Goal: Transaction & Acquisition: Purchase product/service

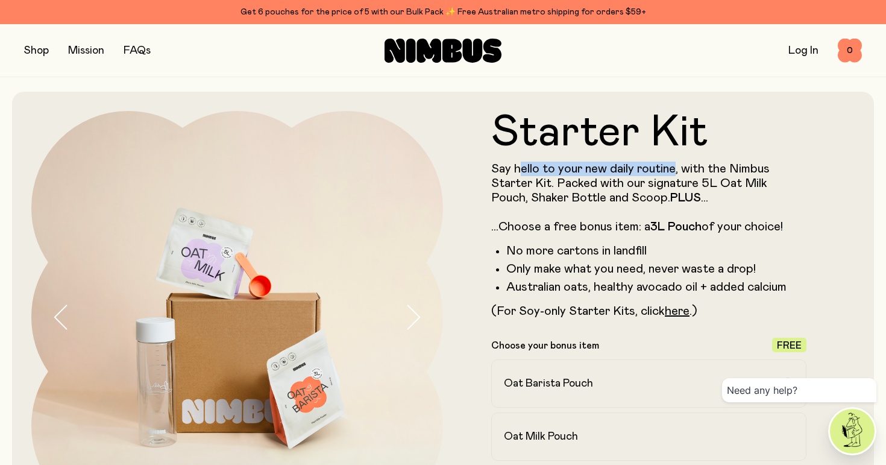
drag, startPoint x: 523, startPoint y: 166, endPoint x: 672, endPoint y: 168, distance: 148.9
click at [672, 168] on p "Say hello to your new daily routine, with the Nimbus Starter Kit. Packed with o…" at bounding box center [648, 198] width 315 height 72
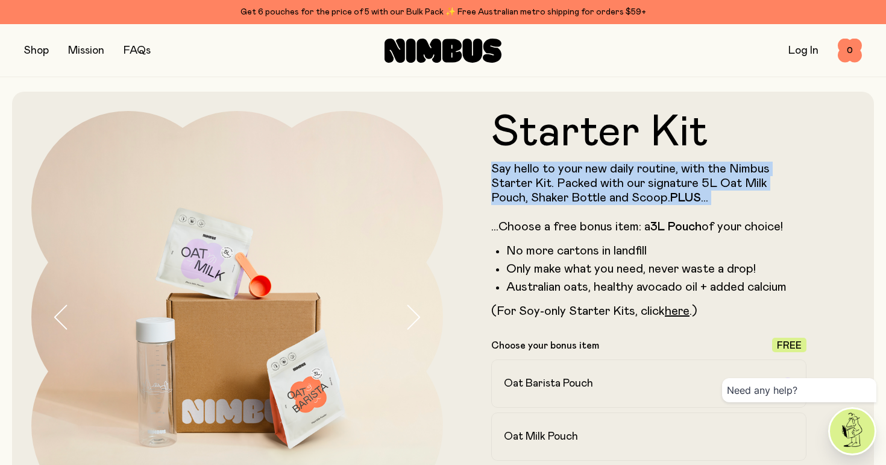
click at [672, 168] on p "Say hello to your new daily routine, with the Nimbus Starter Kit. Packed with o…" at bounding box center [648, 198] width 315 height 72
click at [537, 166] on p "Say hello to your new daily routine, with the Nimbus Starter Kit. Packed with o…" at bounding box center [648, 198] width 315 height 72
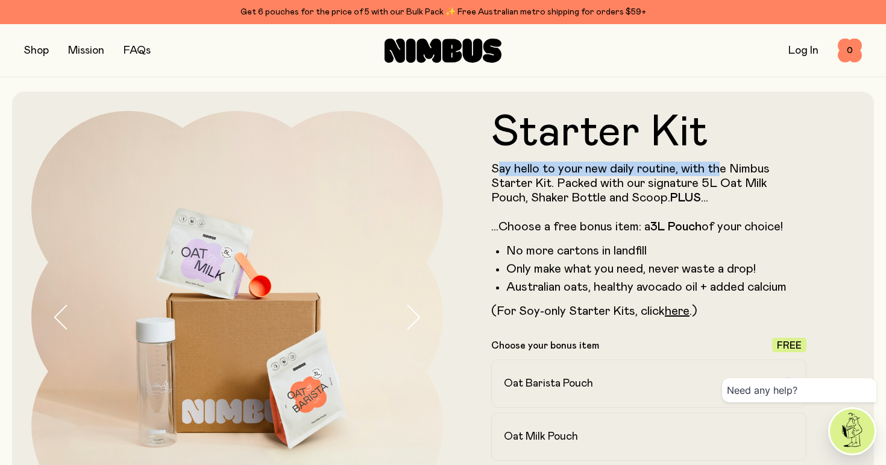
drag, startPoint x: 496, startPoint y: 168, endPoint x: 719, endPoint y: 166, distance: 223.1
click at [720, 166] on p "Say hello to your new daily routine, with the Nimbus Starter Kit. Packed with o…" at bounding box center [648, 198] width 315 height 72
click at [719, 166] on p "Say hello to your new daily routine, with the Nimbus Starter Kit. Packed with o…" at bounding box center [648, 198] width 315 height 72
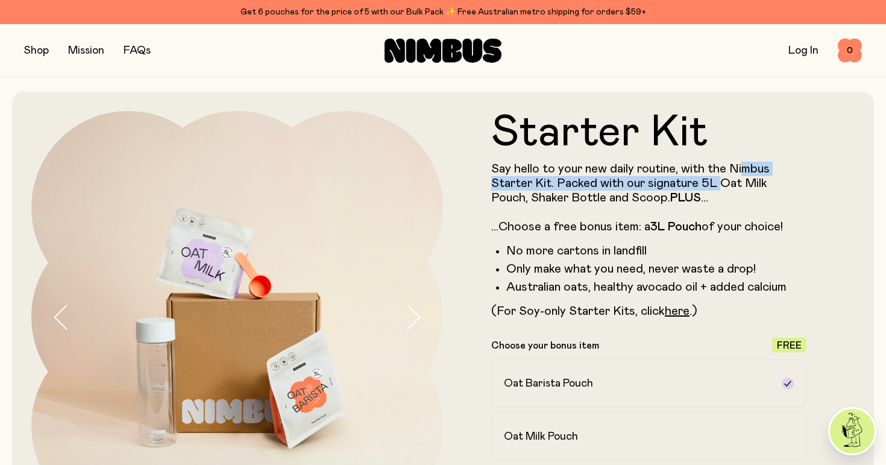
drag, startPoint x: 742, startPoint y: 166, endPoint x: 723, endPoint y: 182, distance: 25.2
click at [723, 182] on p "Say hello to your new daily routine, with the Nimbus Starter Kit. Packed with o…" at bounding box center [648, 198] width 315 height 72
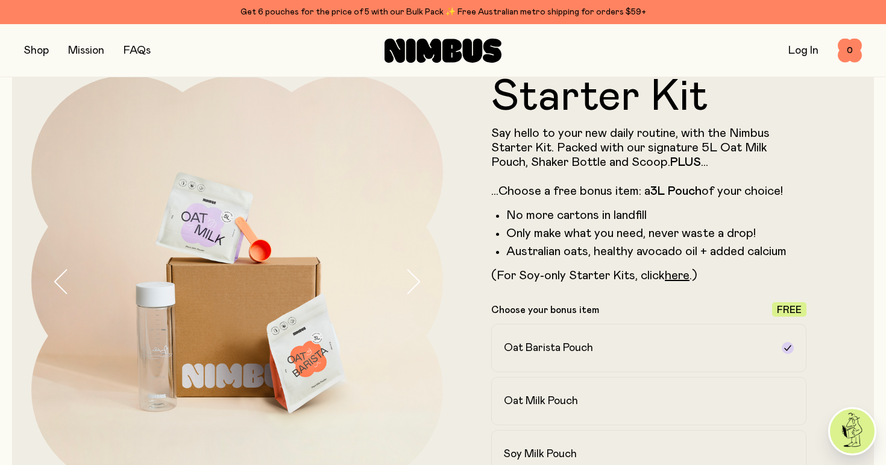
scroll to position [38, 0]
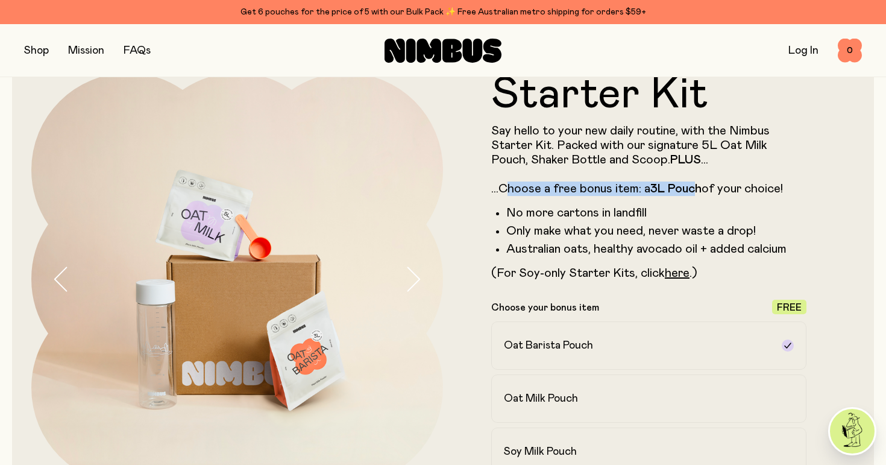
drag, startPoint x: 511, startPoint y: 185, endPoint x: 701, endPoint y: 185, distance: 189.9
click at [701, 185] on p "Say hello to your new daily routine, with the Nimbus Starter Kit. Packed with o…" at bounding box center [648, 160] width 315 height 72
click at [701, 185] on strong "Pouch" at bounding box center [685, 189] width 34 height 12
click at [602, 191] on p "Say hello to your new daily routine, with the Nimbus Starter Kit. Packed with o…" at bounding box center [648, 160] width 315 height 72
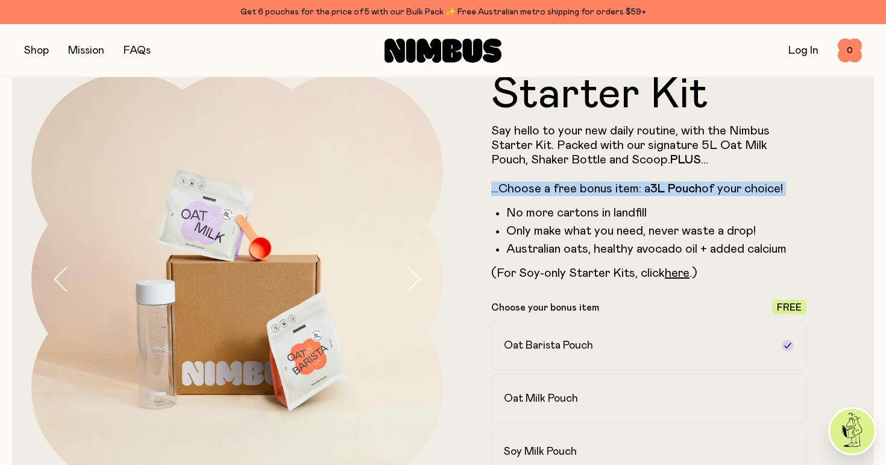
click at [602, 191] on p "Say hello to your new daily routine, with the Nimbus Starter Kit. Packed with o…" at bounding box center [648, 160] width 315 height 72
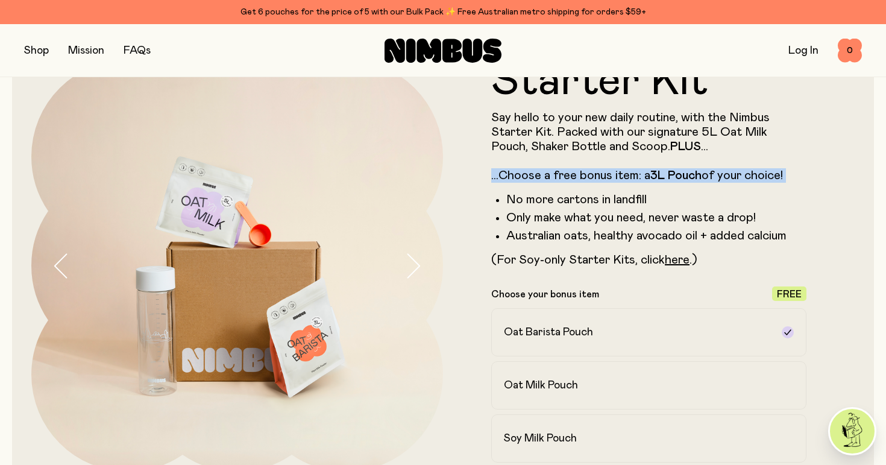
scroll to position [52, 0]
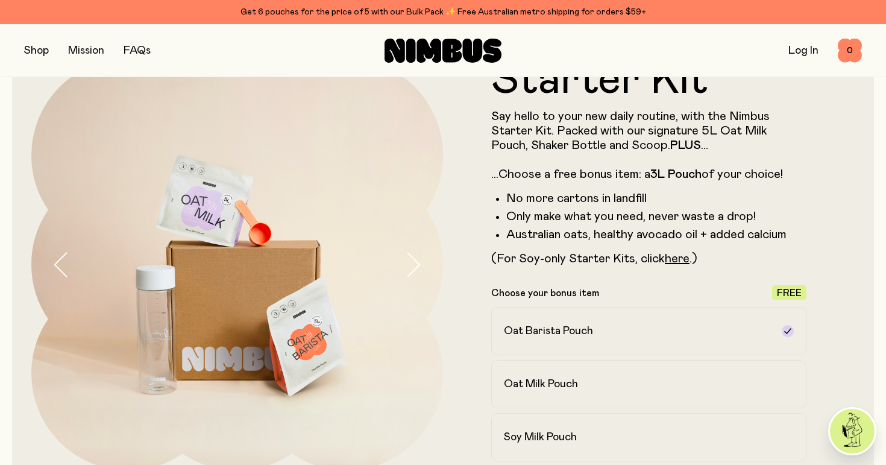
click at [573, 197] on li "No more cartons in landfill" at bounding box center [656, 198] width 300 height 14
click at [566, 218] on li "Only make what you need, never waste a drop!" at bounding box center [656, 216] width 300 height 14
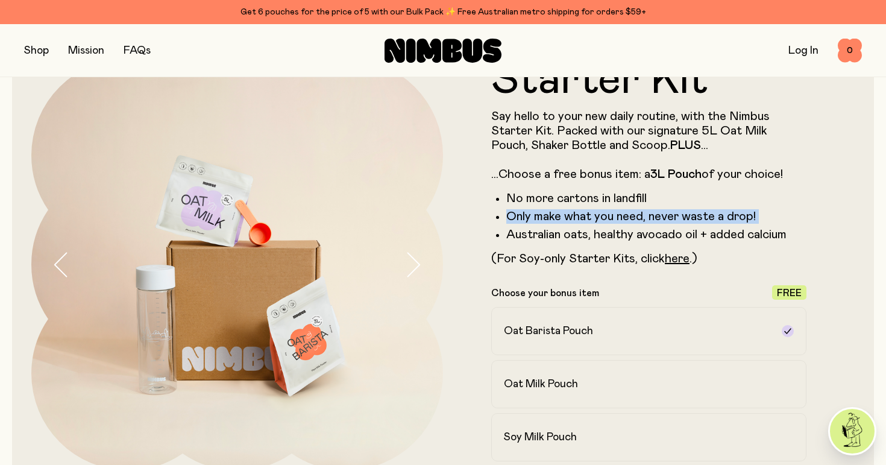
click at [566, 218] on li "Only make what you need, never waste a drop!" at bounding box center [656, 216] width 300 height 14
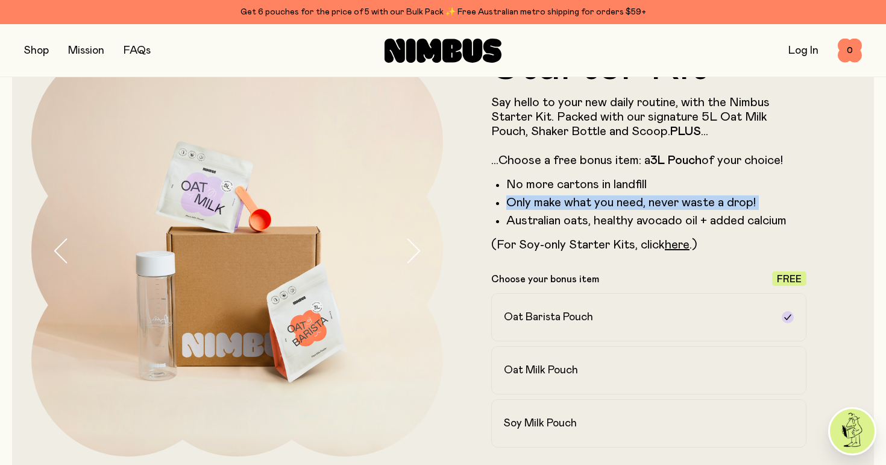
scroll to position [70, 0]
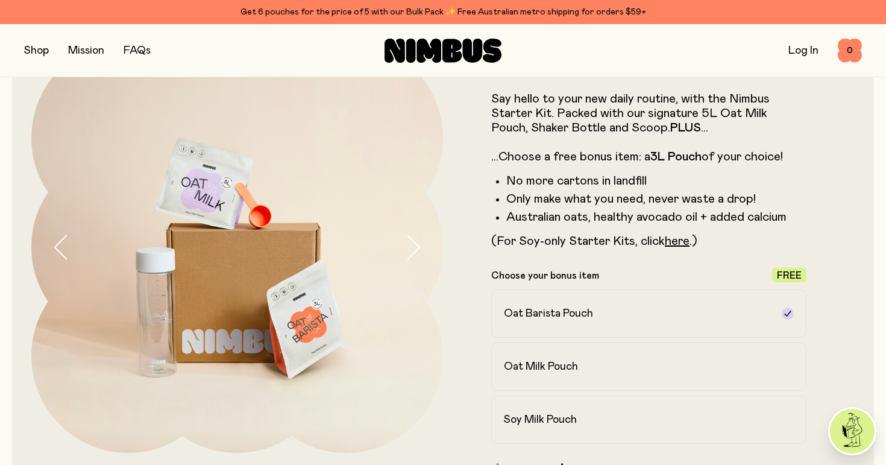
click at [555, 218] on li "Australian oats, healthy avocado oil + added calcium" at bounding box center [656, 217] width 300 height 14
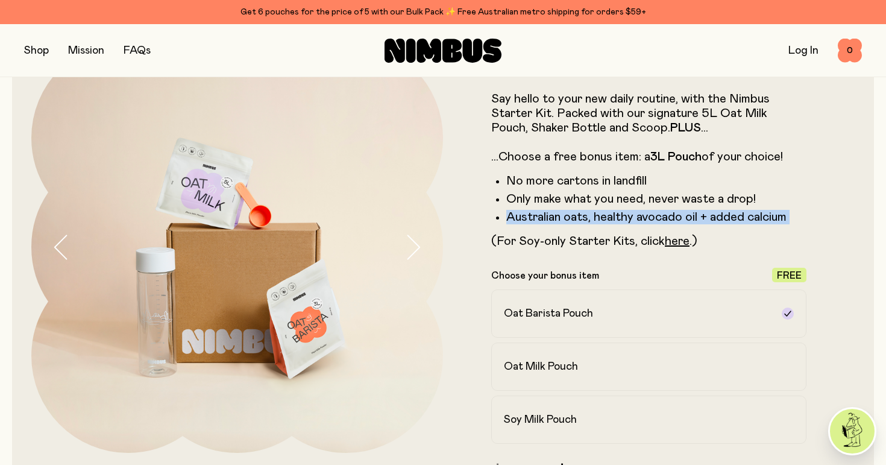
click at [555, 218] on li "Australian oats, healthy avocado oil + added calcium" at bounding box center [656, 217] width 300 height 14
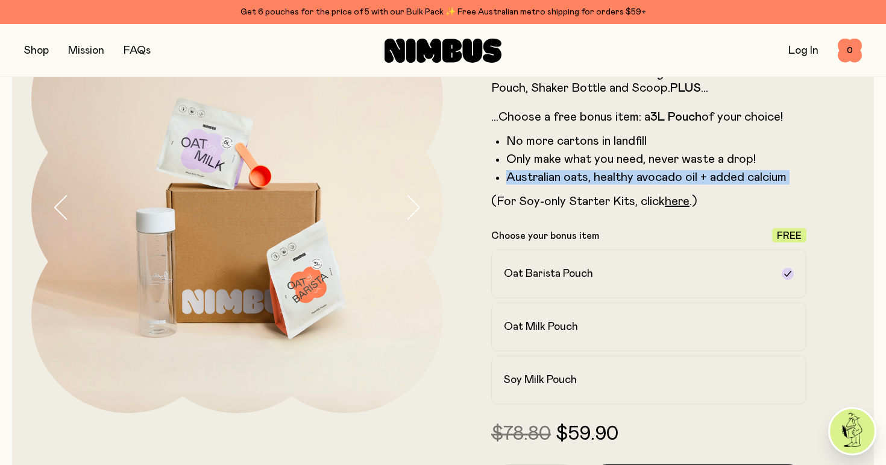
scroll to position [114, 0]
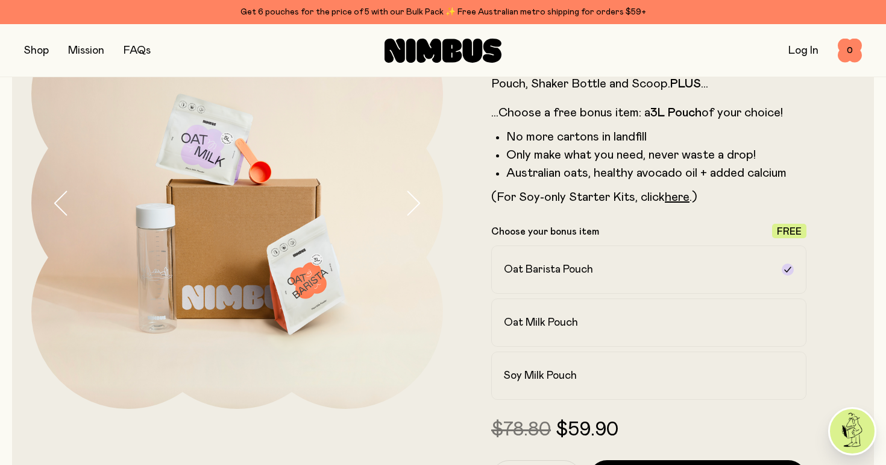
click at [545, 198] on p "(For Soy-only Starter Kits, click here .)" at bounding box center [648, 197] width 315 height 14
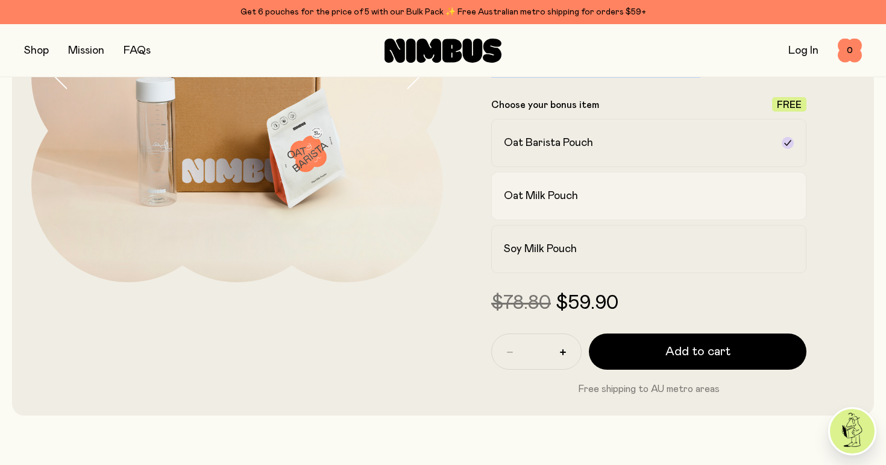
scroll to position [241, 0]
click at [591, 298] on span "$59.90" at bounding box center [587, 302] width 63 height 19
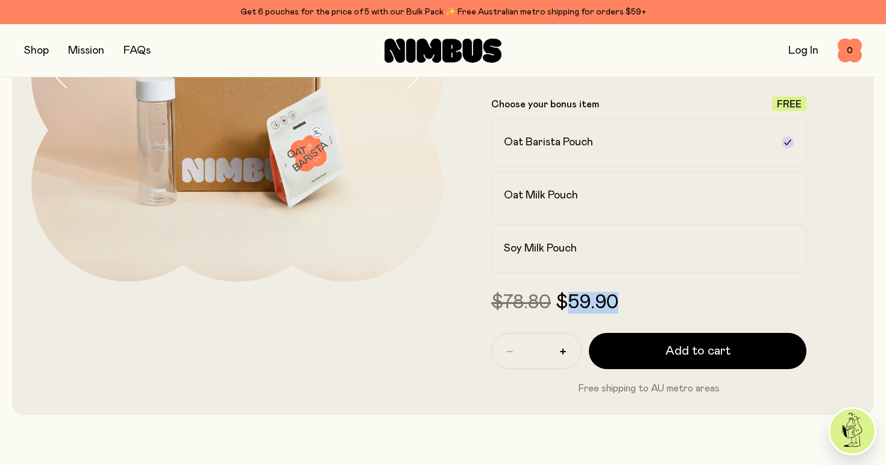
click at [591, 298] on span "$59.90" at bounding box center [587, 302] width 63 height 19
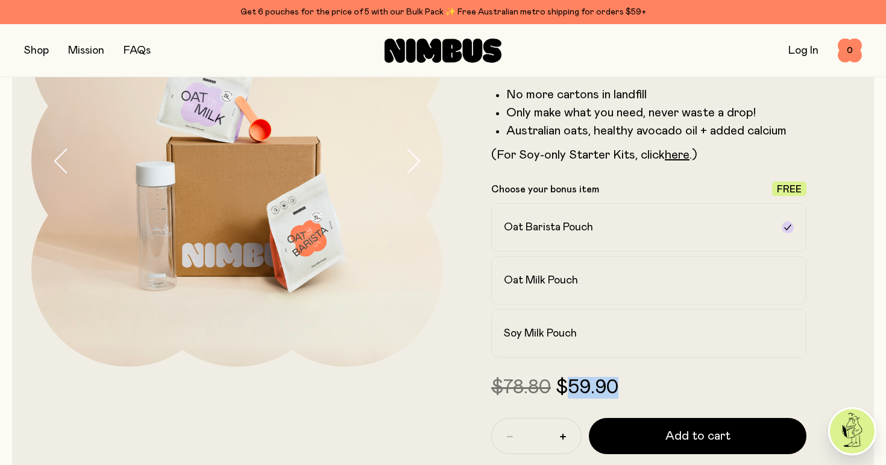
scroll to position [149, 0]
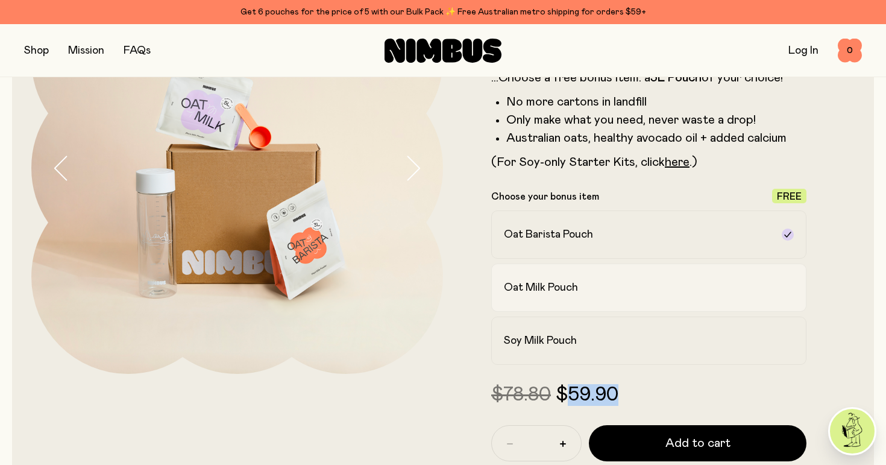
click at [585, 286] on div "Oat Milk Pouch" at bounding box center [638, 287] width 268 height 14
click at [576, 337] on h2 "Soy Milk Pouch" at bounding box center [540, 340] width 73 height 14
click at [595, 281] on div "Oat Milk Pouch" at bounding box center [638, 287] width 268 height 14
click at [593, 210] on label "Oat Barista Pouch" at bounding box center [648, 234] width 315 height 48
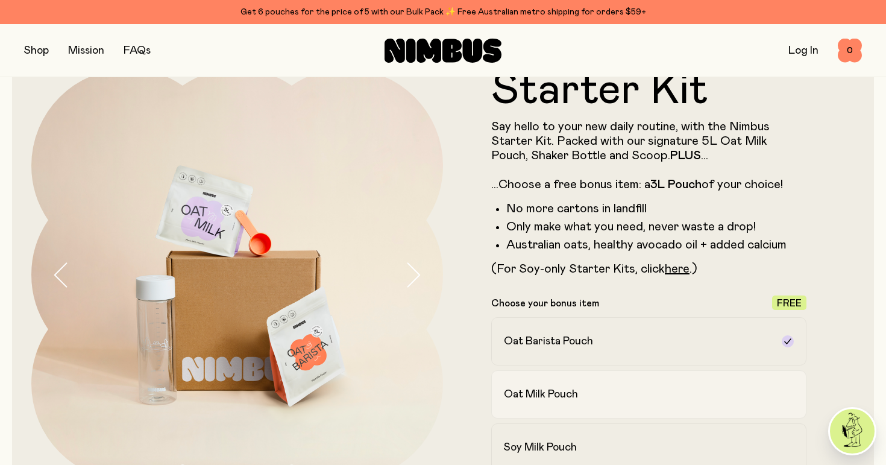
scroll to position [0, 0]
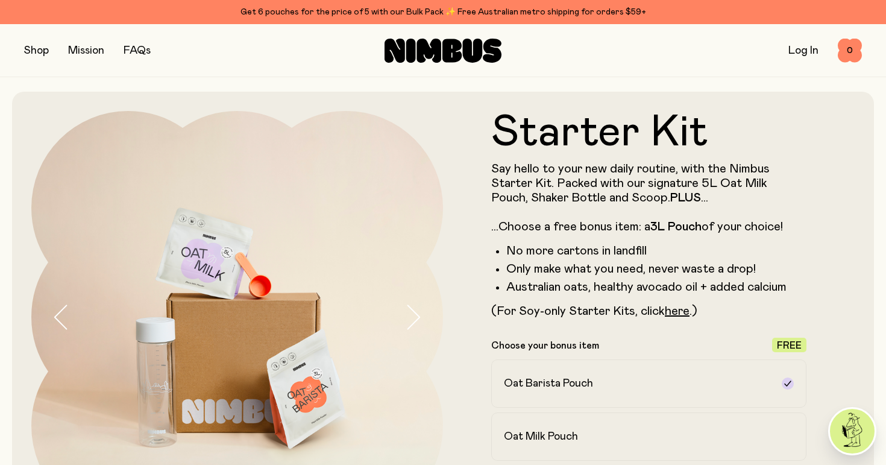
click at [589, 228] on p "Say hello to your new daily routine, with the Nimbus Starter Kit. Packed with o…" at bounding box center [648, 198] width 315 height 72
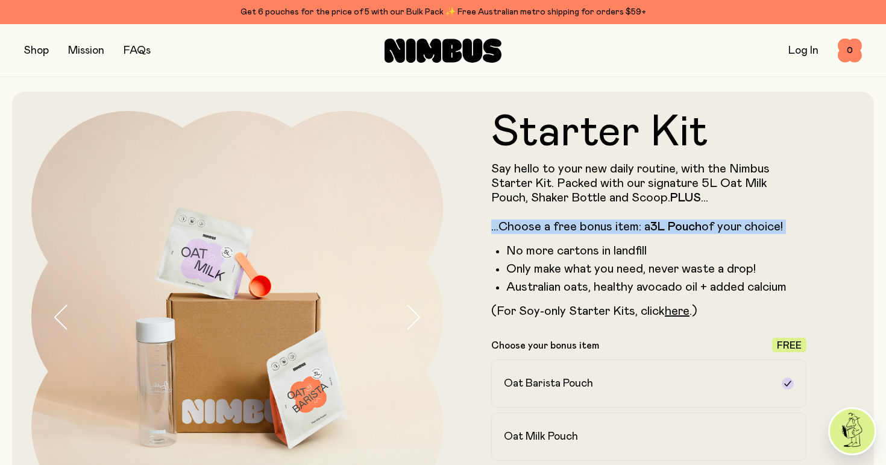
click at [589, 228] on p "Say hello to your new daily routine, with the Nimbus Starter Kit. Packed with o…" at bounding box center [648, 198] width 315 height 72
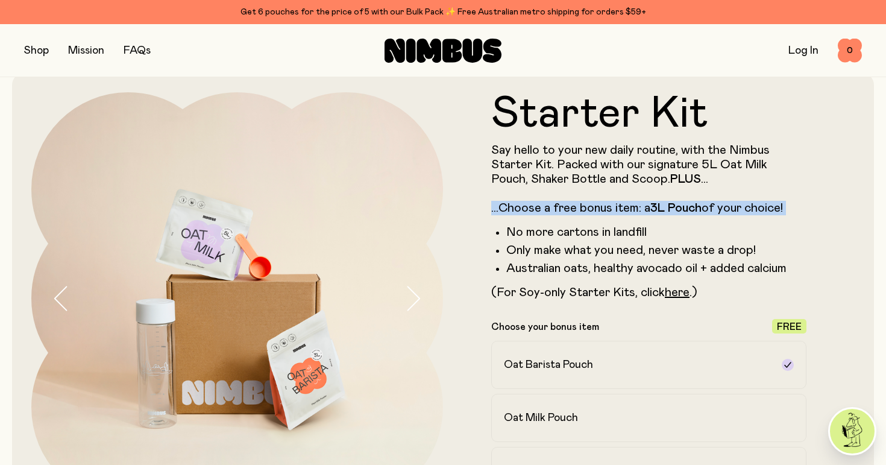
scroll to position [1, 0]
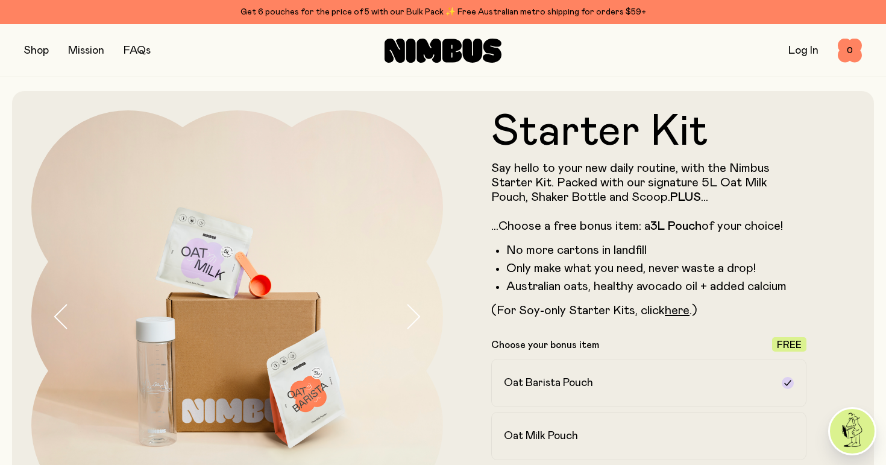
click at [603, 169] on p "Say hello to your new daily routine, with the Nimbus Starter Kit. Packed with o…" at bounding box center [648, 197] width 315 height 72
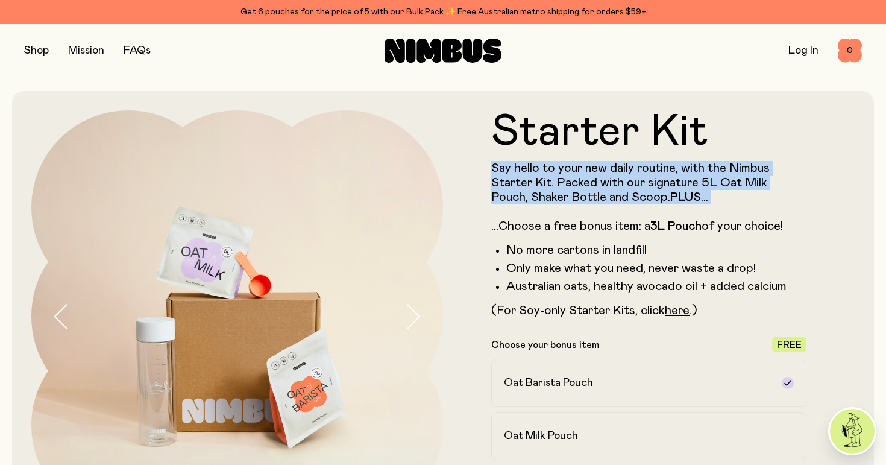
click at [603, 169] on p "Say hello to your new daily routine, with the Nimbus Starter Kit. Packed with o…" at bounding box center [648, 197] width 315 height 72
click at [590, 207] on p "Say hello to your new daily routine, with the Nimbus Starter Kit. Packed with o…" at bounding box center [648, 197] width 315 height 72
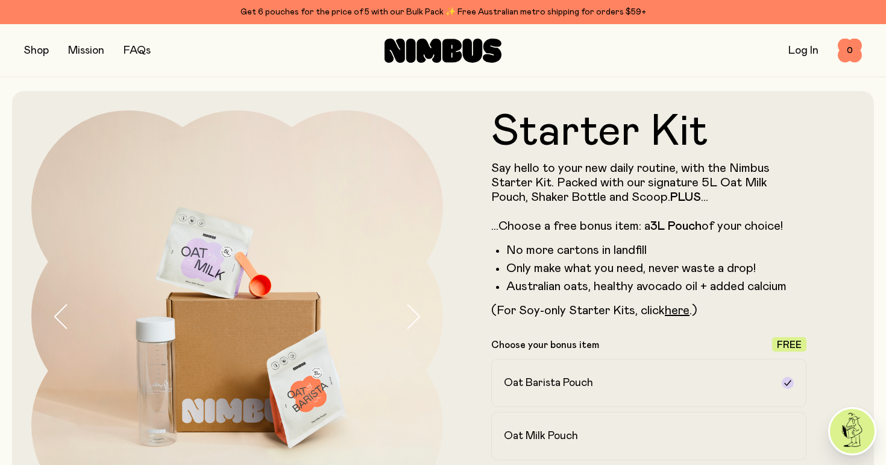
click at [40, 52] on button "button" at bounding box center [36, 50] width 25 height 17
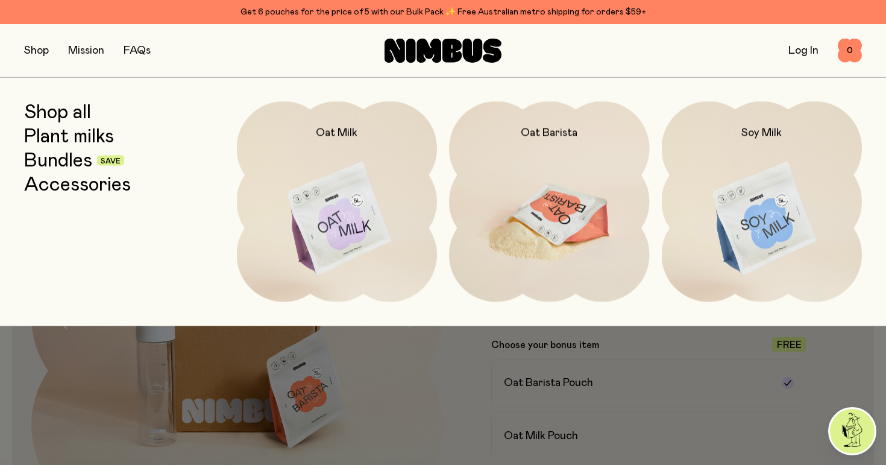
click at [567, 183] on img at bounding box center [549, 219] width 201 height 236
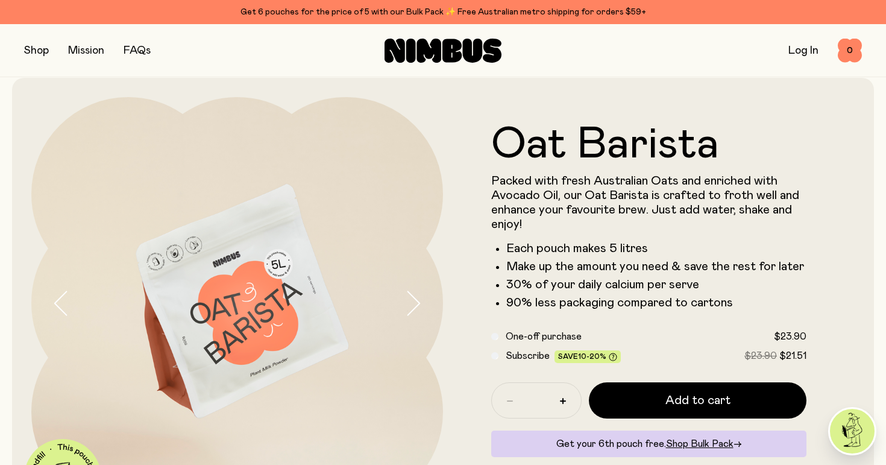
scroll to position [13, 0]
click at [570, 182] on p "Packed with fresh Australian Oats and enriched with Avocado Oil, our Oat Barist…" at bounding box center [648, 203] width 315 height 58
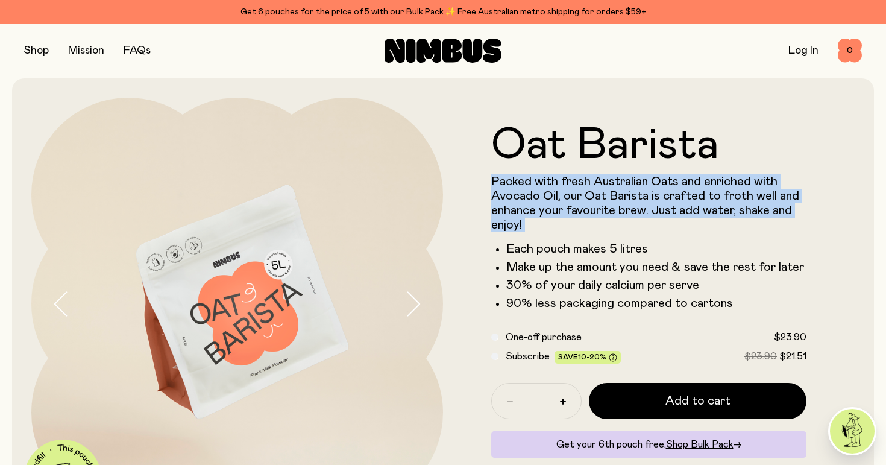
click at [570, 182] on p "Packed with fresh Australian Oats and enriched with Avocado Oil, our Oat Barist…" at bounding box center [648, 203] width 315 height 58
click at [609, 197] on p "Packed with fresh Australian Oats and enriched with Avocado Oil, our Oat Barist…" at bounding box center [648, 203] width 315 height 58
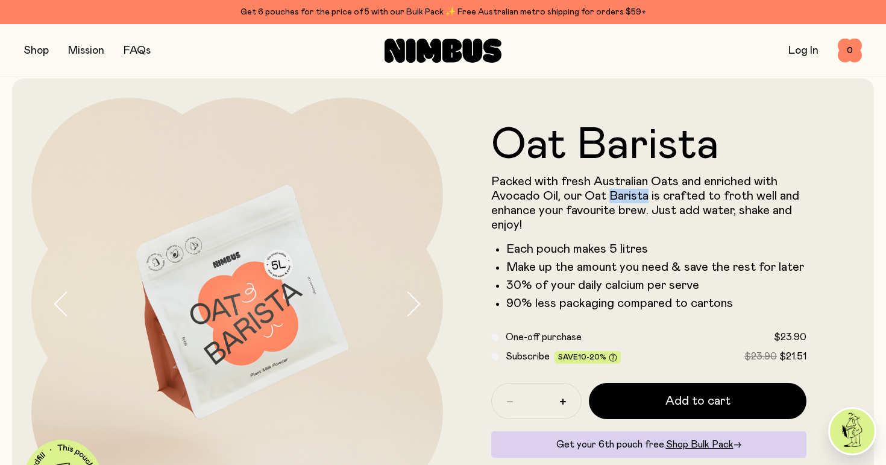
click at [609, 197] on p "Packed with fresh Australian Oats and enriched with Avocado Oil, our Oat Barist…" at bounding box center [648, 203] width 315 height 58
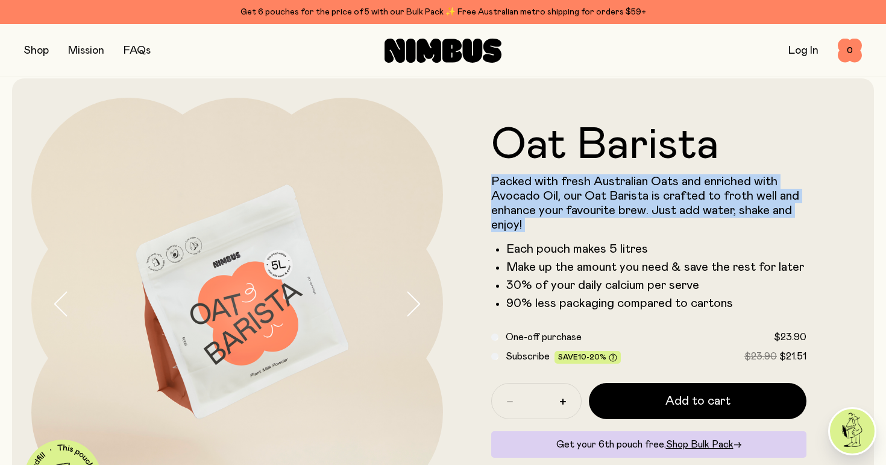
click at [609, 197] on p "Packed with fresh Australian Oats and enriched with Avocado Oil, our Oat Barist…" at bounding box center [648, 203] width 315 height 58
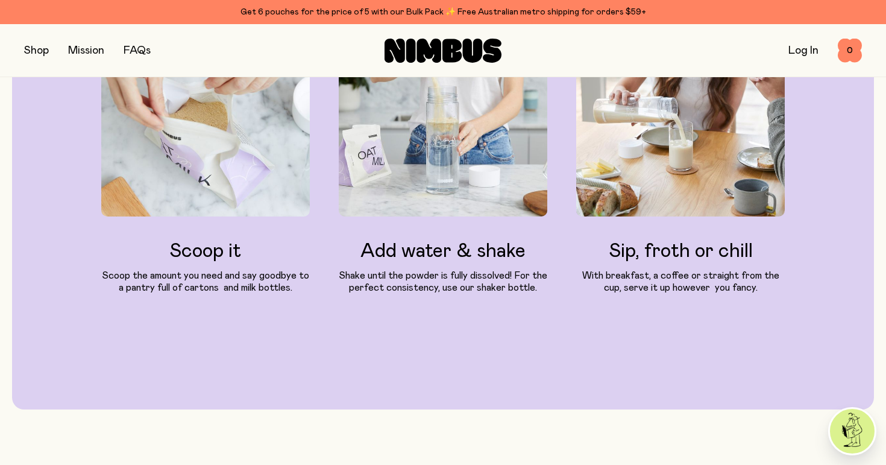
scroll to position [1296, 0]
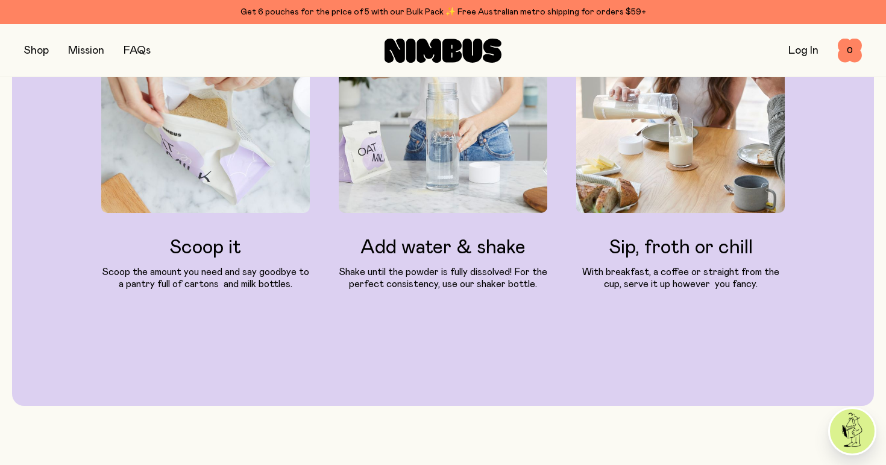
click at [654, 271] on p "With breakfast, a coffee or straight from the cup, serve it up however  you fan…" at bounding box center [680, 278] width 209 height 24
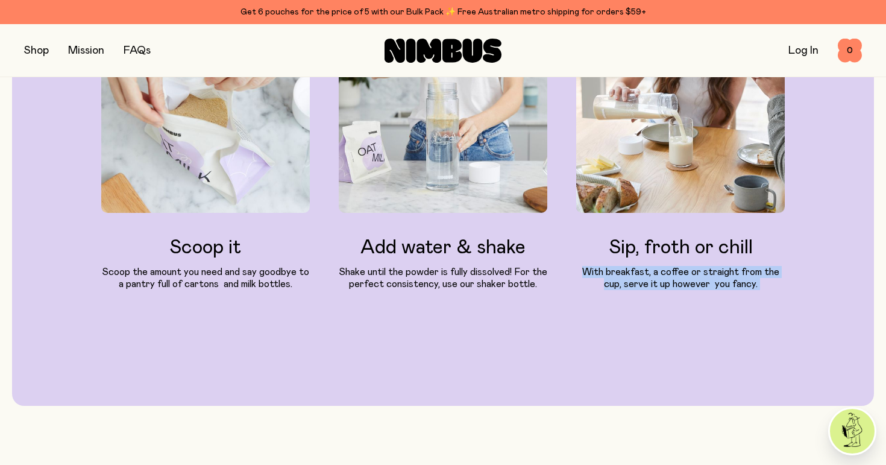
click at [654, 271] on p "With breakfast, a coffee or straight from the cup, serve it up however  you fan…" at bounding box center [680, 278] width 209 height 24
click at [676, 276] on p "With breakfast, a coffee or straight from the cup, serve it up however  you fan…" at bounding box center [680, 278] width 209 height 24
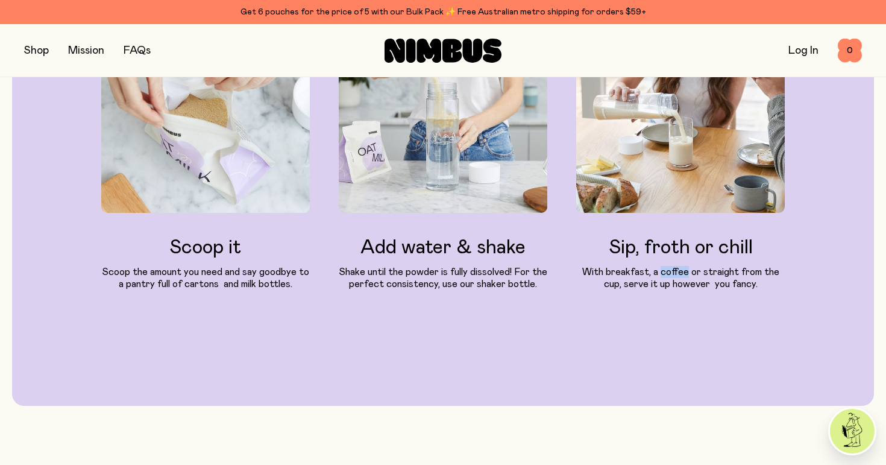
click at [676, 276] on p "With breakfast, a coffee or straight from the cup, serve it up however  you fan…" at bounding box center [680, 278] width 209 height 24
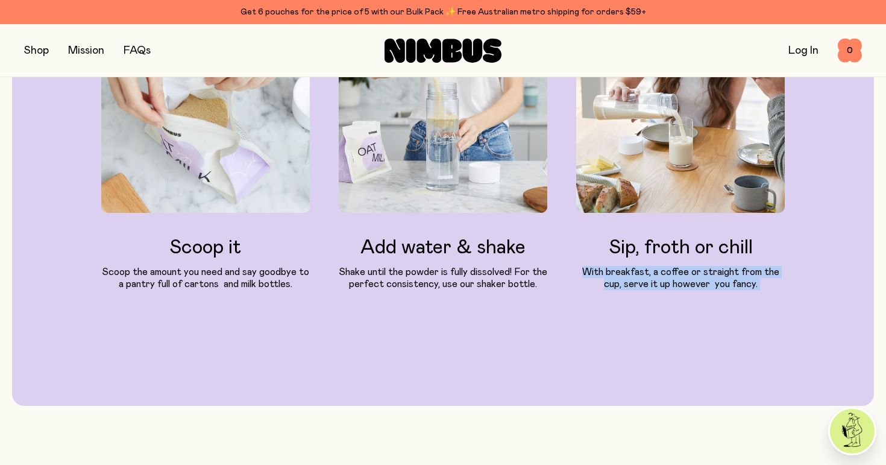
click at [676, 276] on p "With breakfast, a coffee or straight from the cup, serve it up however  you fan…" at bounding box center [680, 278] width 209 height 24
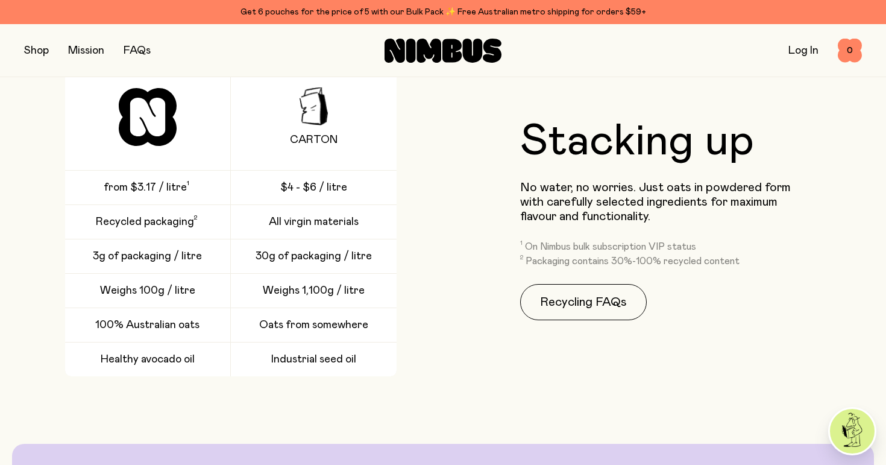
scroll to position [1684, 0]
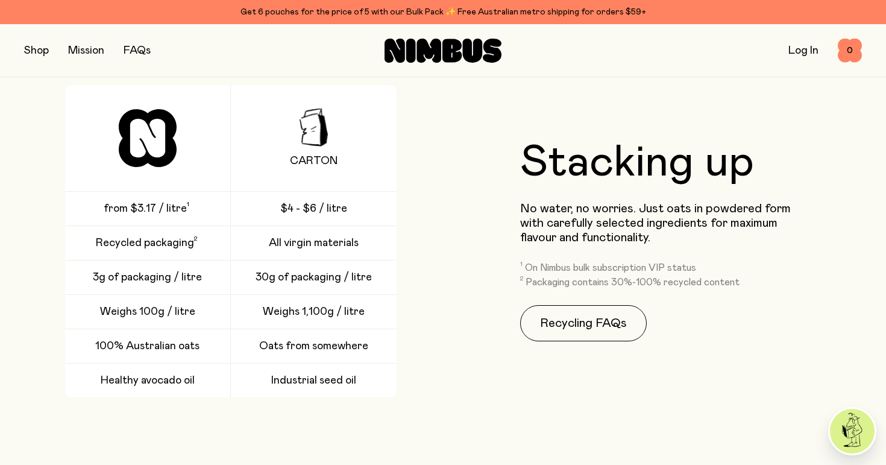
click at [323, 209] on span "$4 - $6 / litre" at bounding box center [313, 208] width 67 height 14
click at [181, 240] on span "Recycled packaging" at bounding box center [145, 243] width 98 height 14
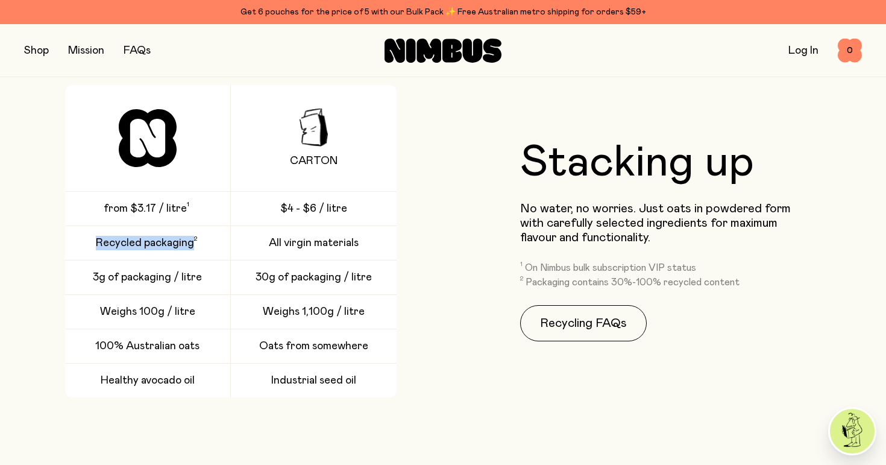
click at [181, 240] on span "Recycled packaging" at bounding box center [145, 243] width 98 height 14
click at [303, 240] on span "All virgin materials" at bounding box center [314, 243] width 90 height 14
click at [168, 274] on span "3g of packaging / litre" at bounding box center [147, 277] width 109 height 14
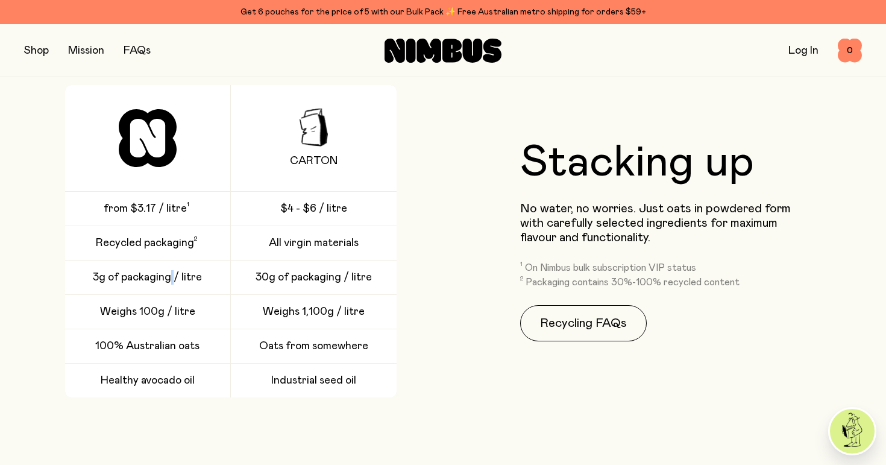
click at [168, 274] on span "3g of packaging / litre" at bounding box center [147, 277] width 109 height 14
click at [311, 278] on span "30g of packaging / litre" at bounding box center [314, 277] width 116 height 14
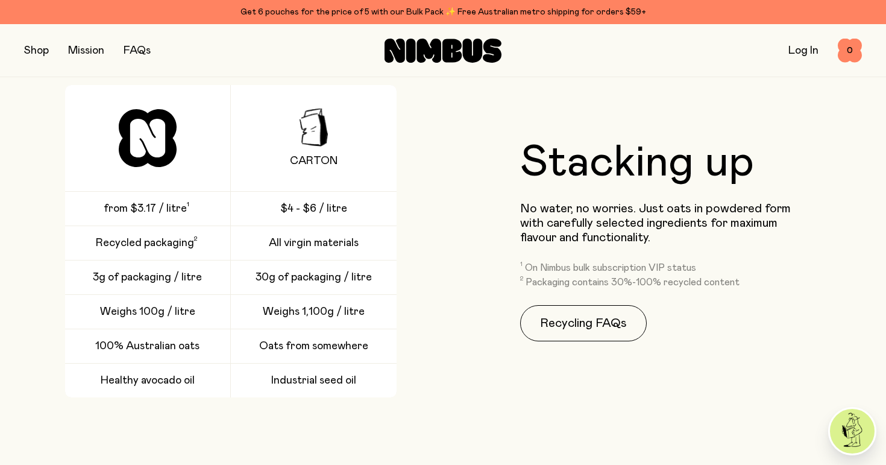
click at [129, 315] on span "Weighs 100g / litre" at bounding box center [147, 312] width 95 height 14
click at [339, 309] on span "Weighs 1,100g / litre" at bounding box center [314, 312] width 102 height 14
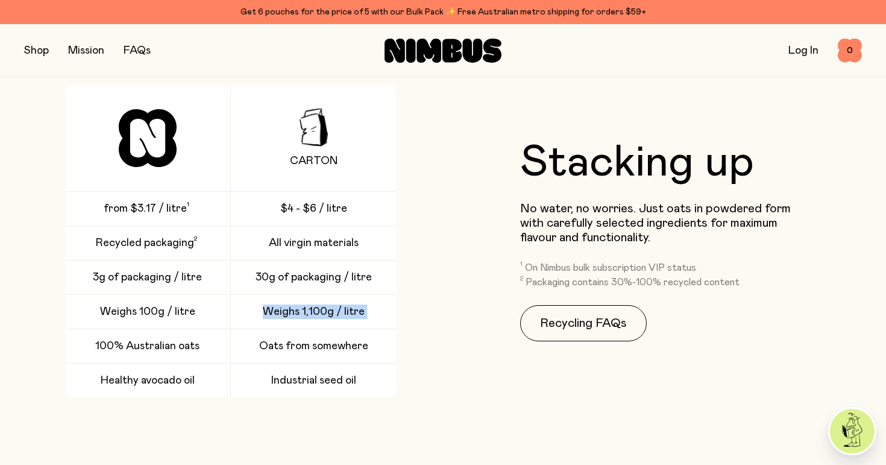
click at [339, 309] on span "Weighs 1,100g / litre" at bounding box center [314, 312] width 102 height 14
click at [141, 344] on span "100% Australian oats" at bounding box center [147, 346] width 104 height 14
click at [404, 323] on div "Carton from $3.17 / litre $4 - $6 / litre Recycled packaging All virgin materia…" at bounding box center [230, 241] width 413 height 312
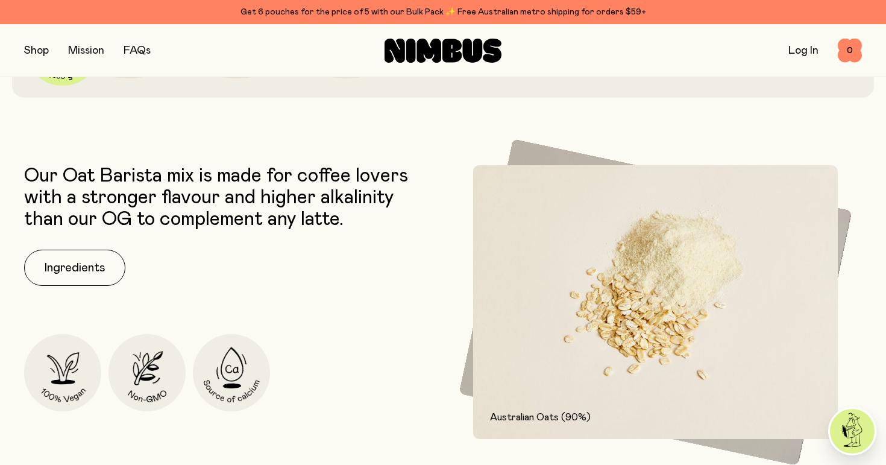
scroll to position [0, 0]
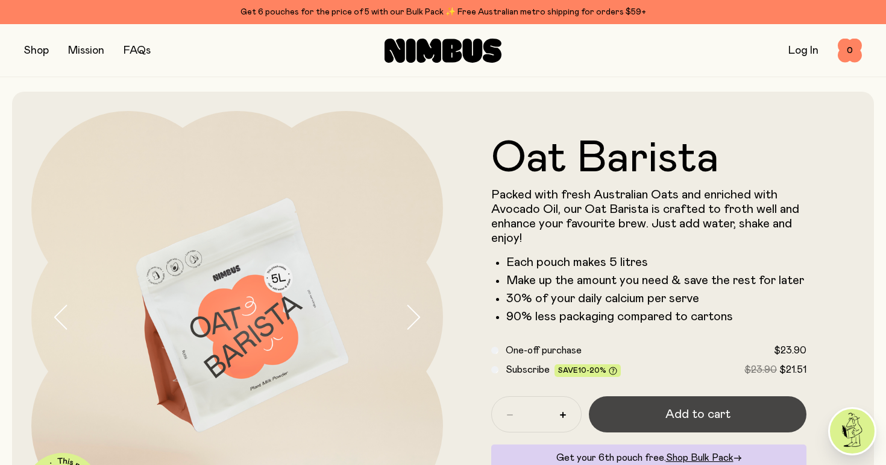
click at [667, 408] on span "Add to cart" at bounding box center [698, 414] width 65 height 17
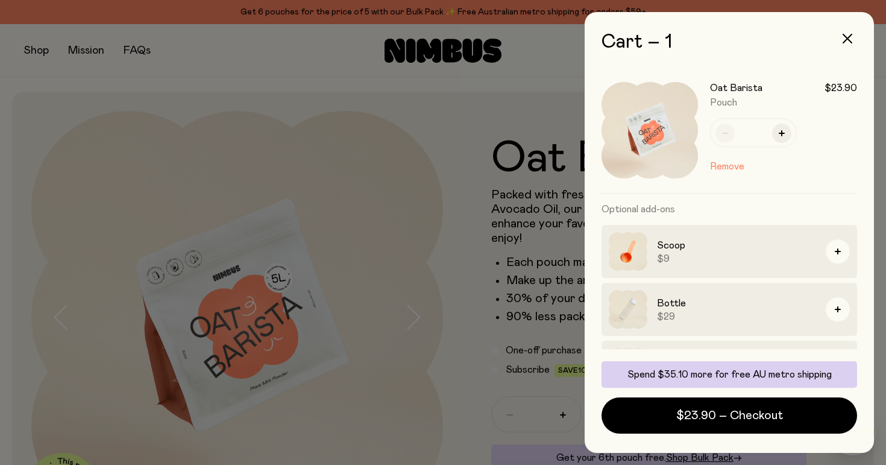
click at [856, 51] on div "Cart – 1 Oat Barista $23.90 Pouch * Remove Optional add-ons Scoop $9 Bottle $29…" at bounding box center [729, 232] width 289 height 441
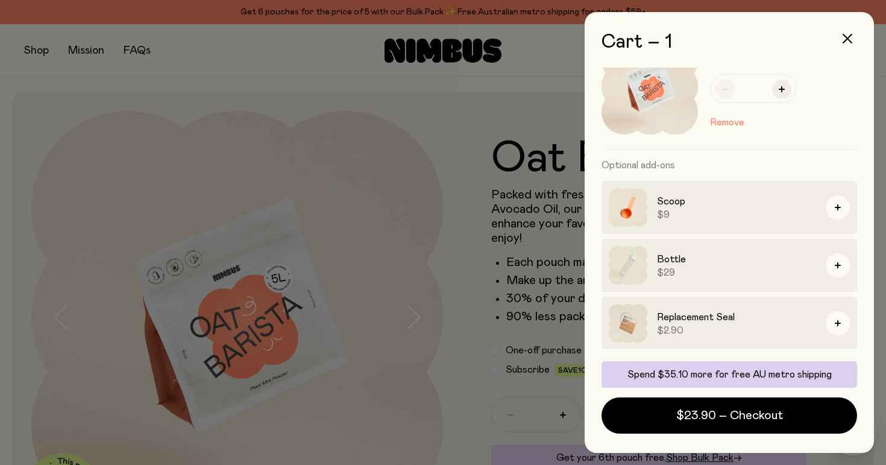
scroll to position [45, 0]
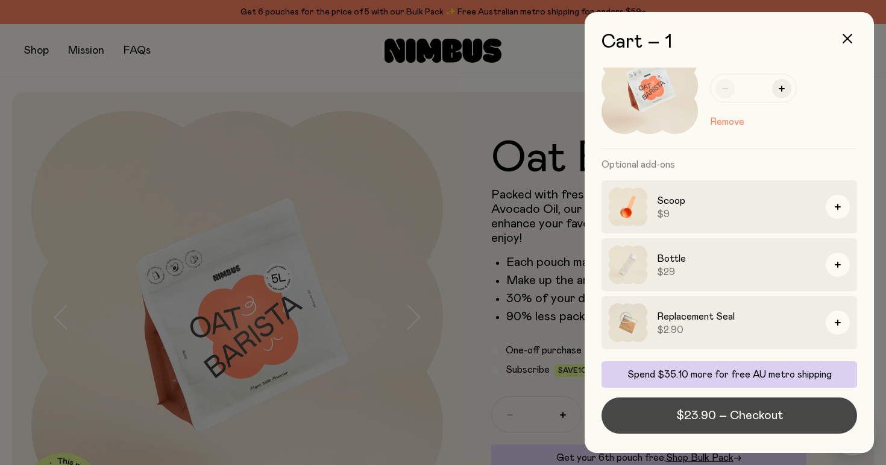
click at [724, 420] on span "$23.90 – Checkout" at bounding box center [730, 415] width 107 height 17
